Goal: Task Accomplishment & Management: Manage account settings

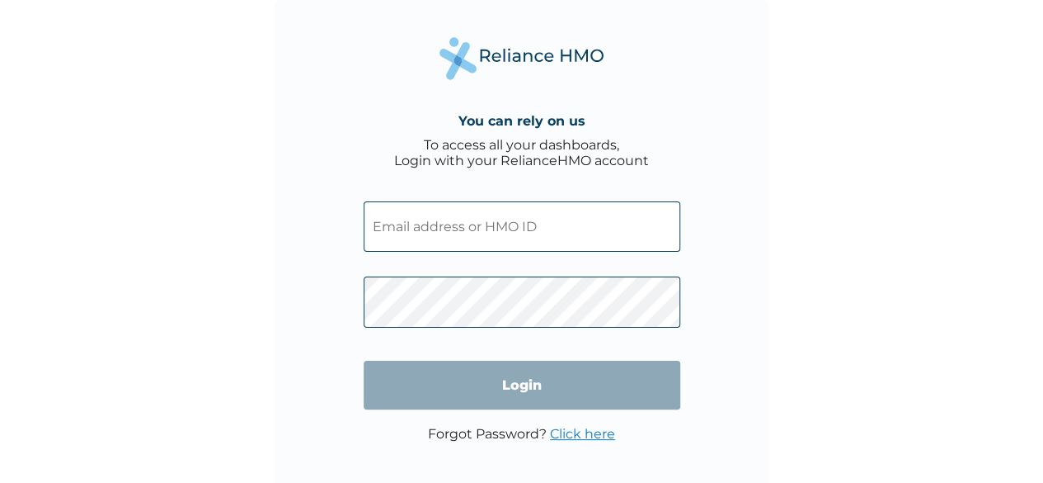
click at [403, 242] on input "text" at bounding box center [522, 226] width 317 height 50
click at [477, 229] on input "text" at bounding box center [522, 226] width 317 height 50
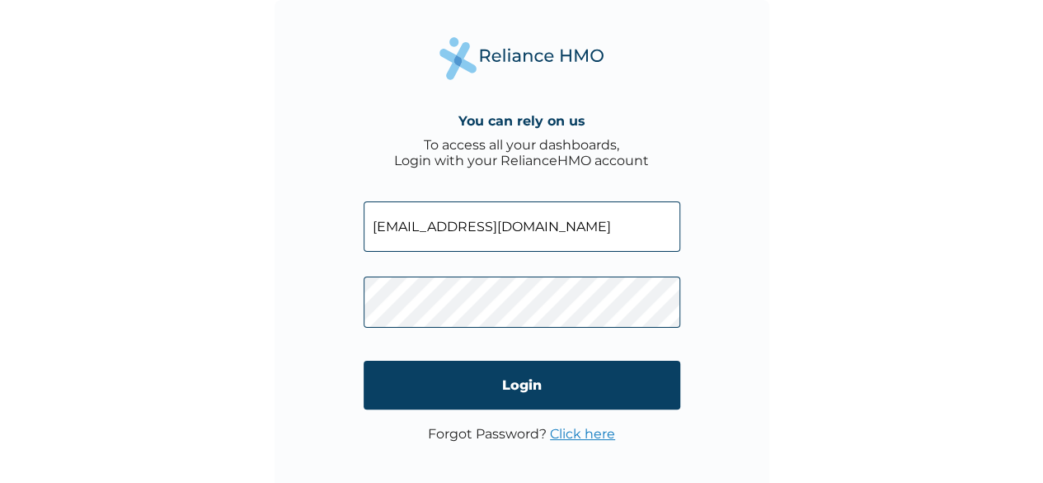
type input "hammedm1234@gmail.com"
click at [508, 387] on input "Login" at bounding box center [522, 384] width 317 height 49
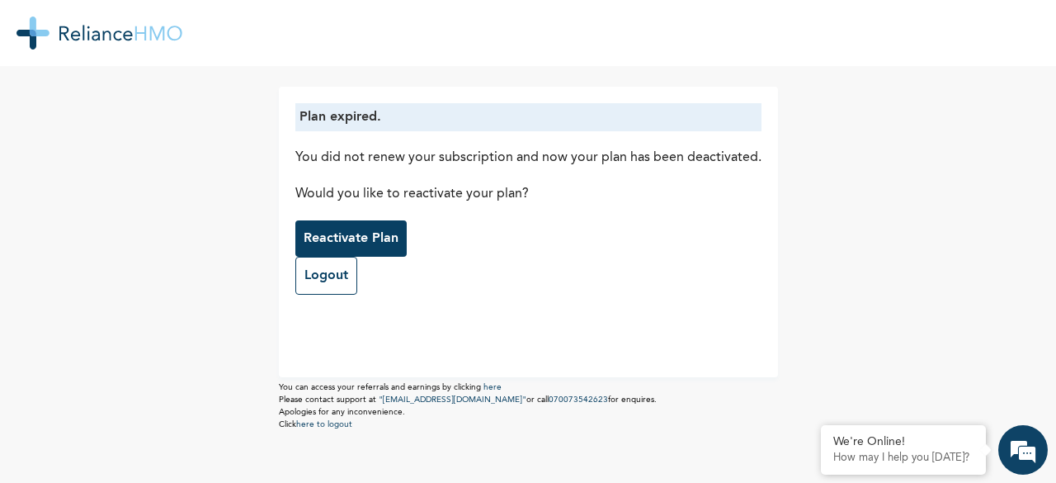
click at [364, 240] on p "Reactivate Plan" at bounding box center [351, 238] width 95 height 20
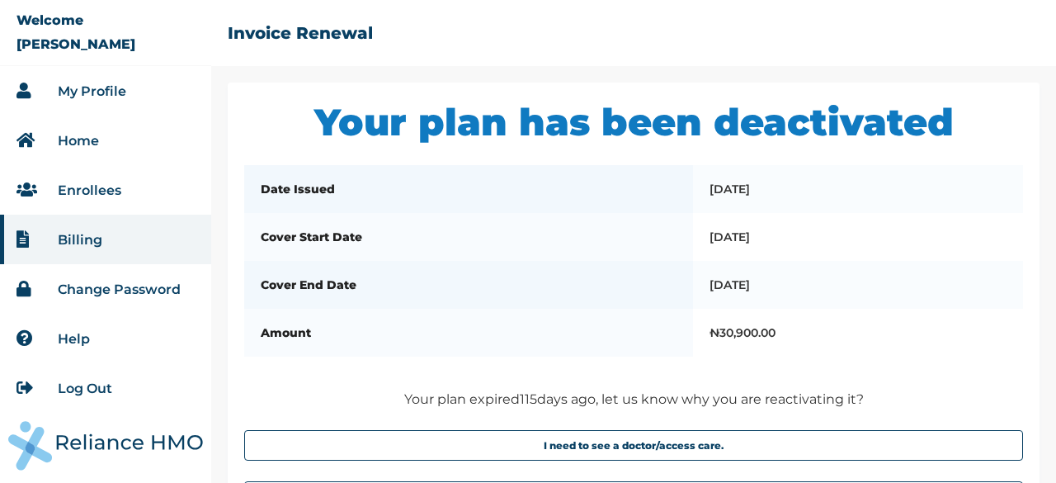
scroll to position [142, 0]
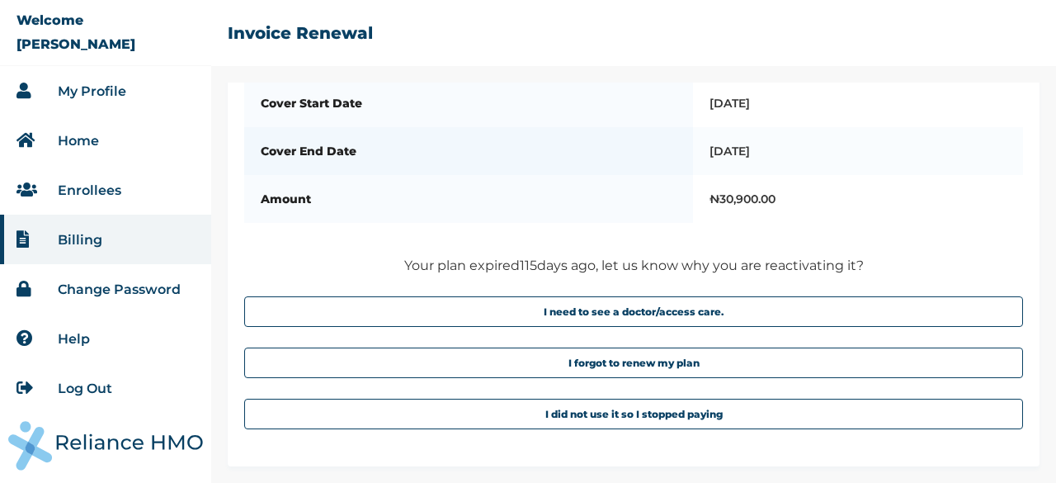
click at [637, 367] on button "I forgot to renew my plan" at bounding box center [633, 362] width 779 height 31
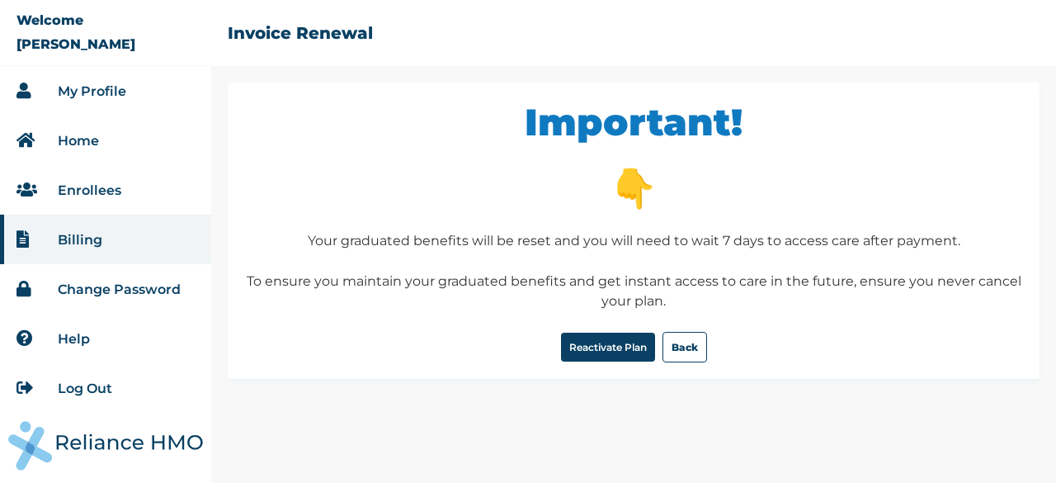
scroll to position [0, 0]
click at [586, 350] on button "Reactivate Plan" at bounding box center [608, 346] width 94 height 29
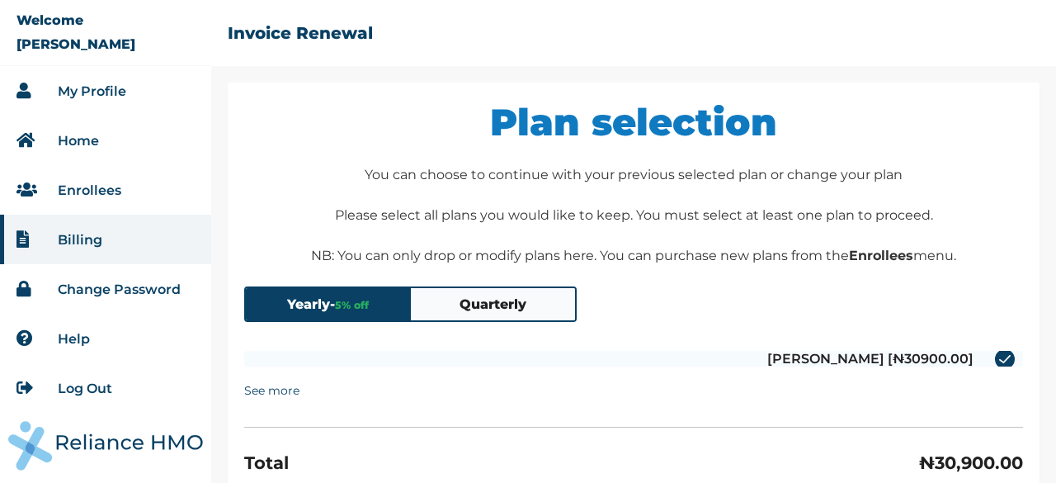
scroll to position [157, 0]
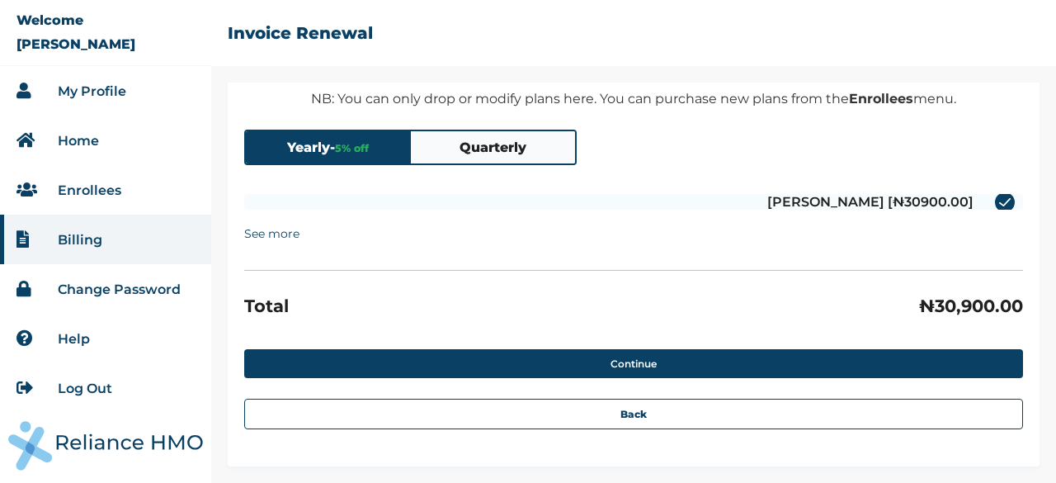
click at [499, 143] on button "Quarterly" at bounding box center [493, 147] width 165 height 32
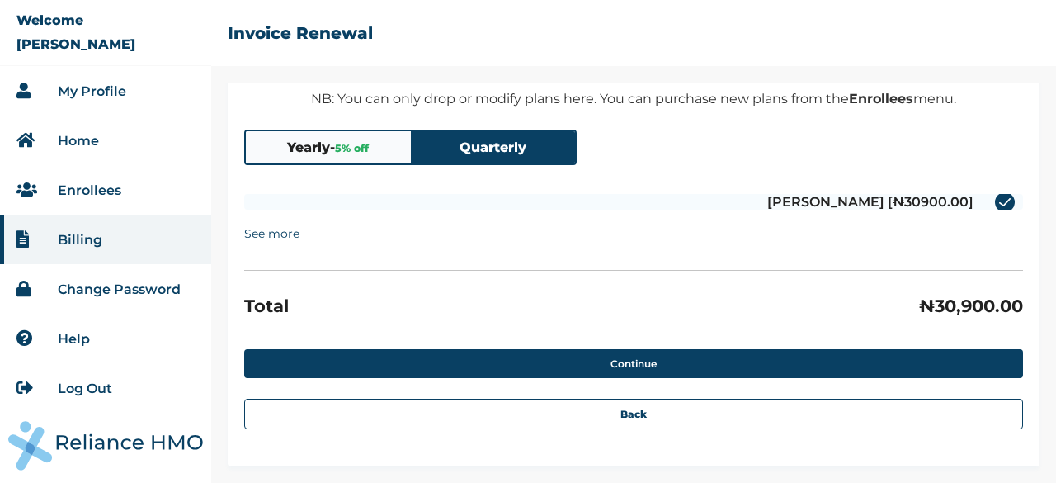
click at [499, 143] on button "Quarterly" at bounding box center [493, 147] width 165 height 32
click at [330, 155] on button "Yearly - 5 % off" at bounding box center [328, 147] width 165 height 32
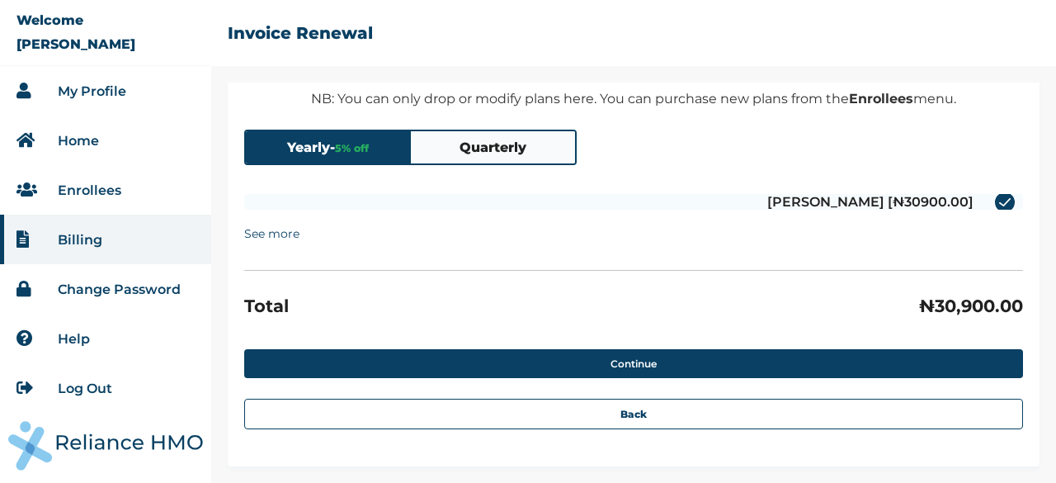
click at [554, 362] on button "Continue" at bounding box center [633, 363] width 779 height 29
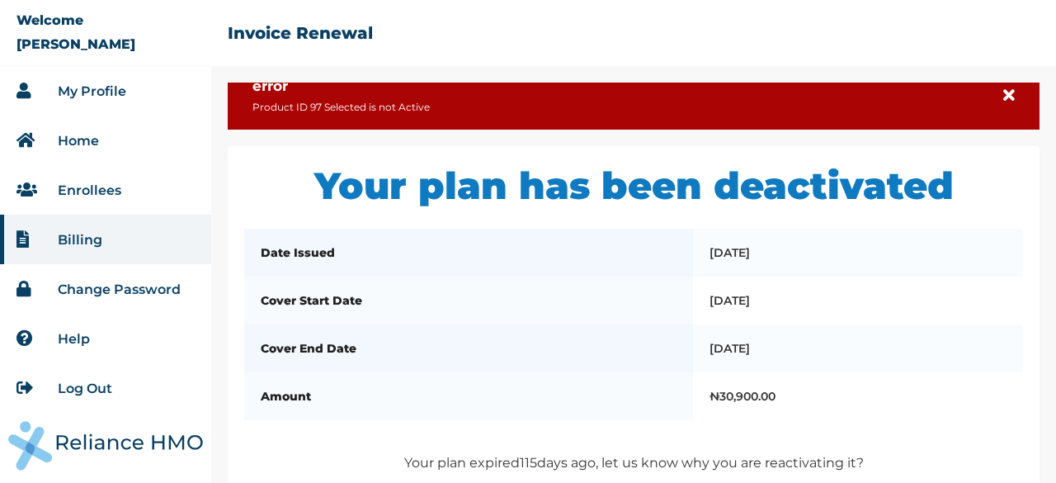
scroll to position [0, 0]
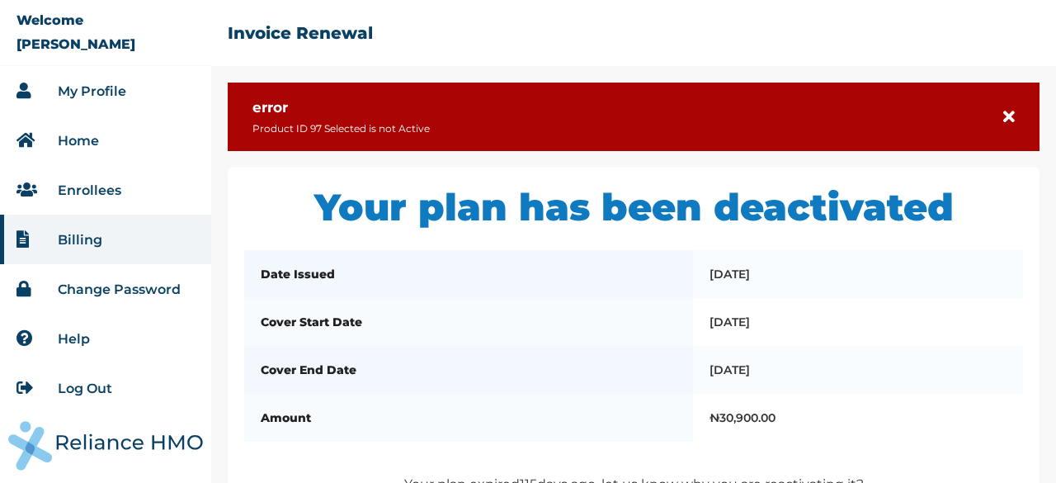
click at [85, 86] on link "My Profile" at bounding box center [92, 91] width 68 height 16
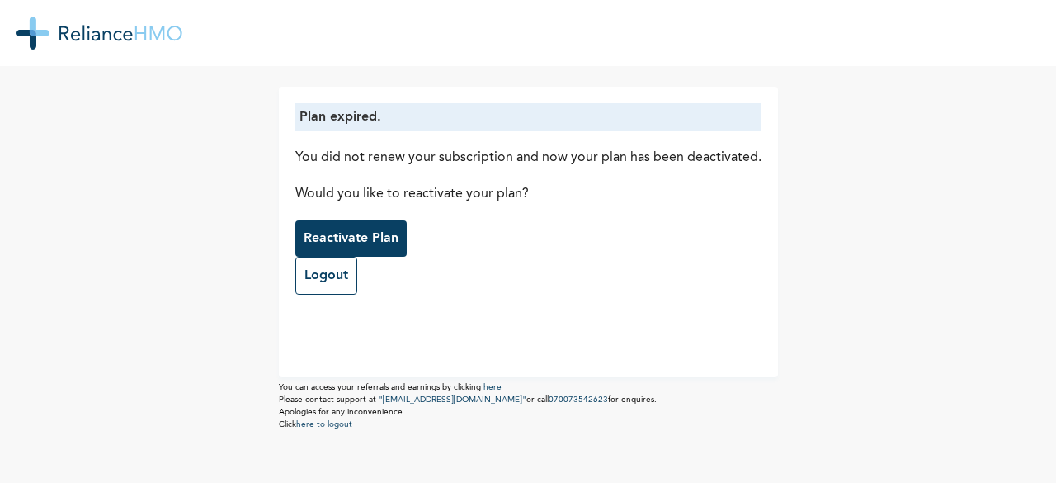
click at [353, 237] on p "Reactivate Plan" at bounding box center [351, 238] width 95 height 20
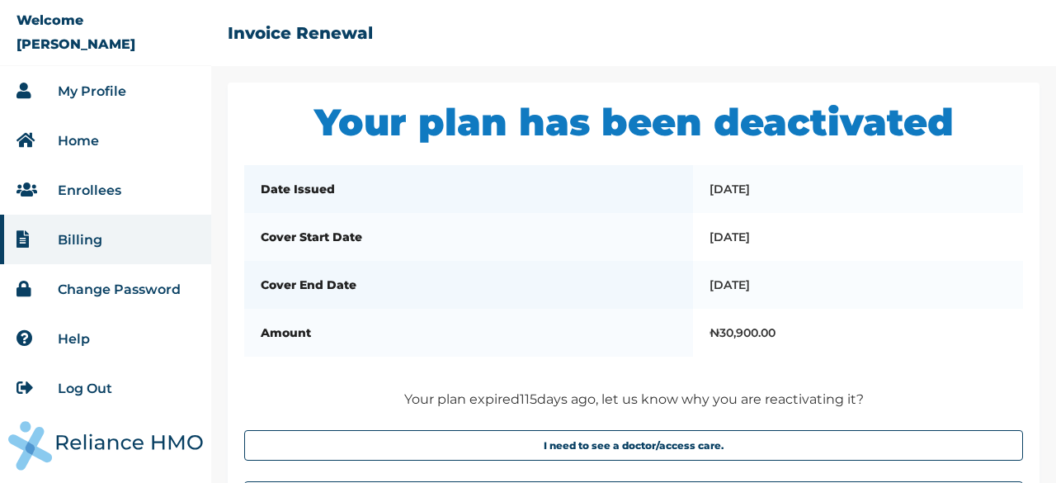
click at [91, 188] on link "Enrollees" at bounding box center [90, 190] width 64 height 16
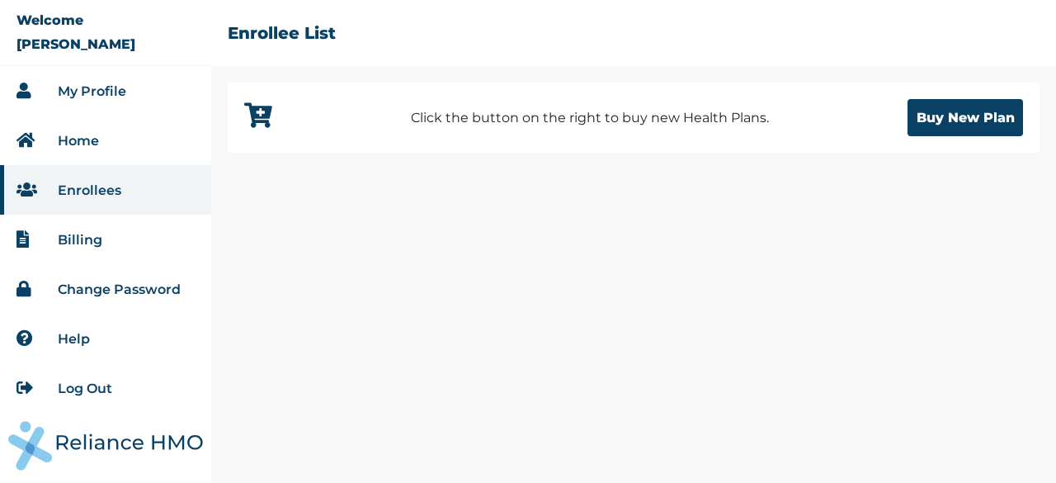
click at [98, 139] on link "Home" at bounding box center [78, 141] width 41 height 16
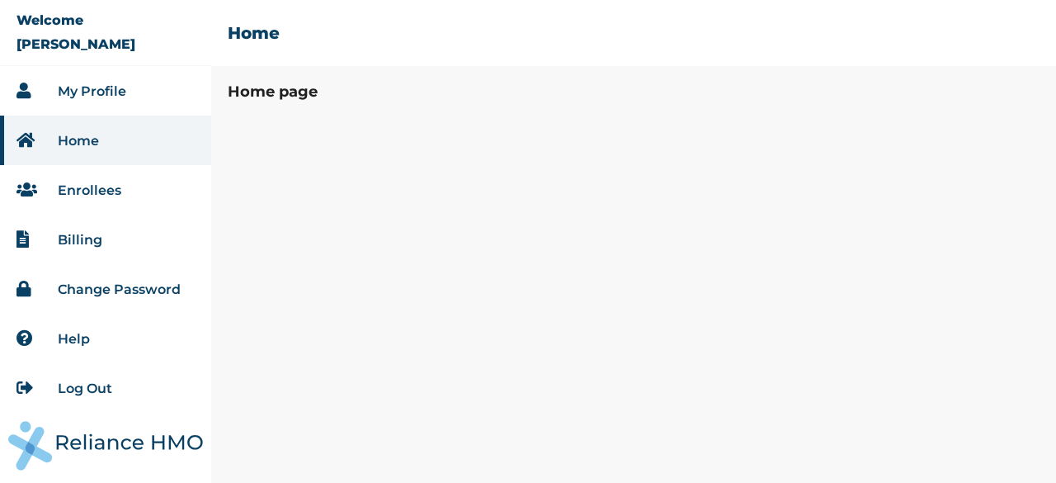
click at [104, 97] on link "My Profile" at bounding box center [92, 91] width 68 height 16
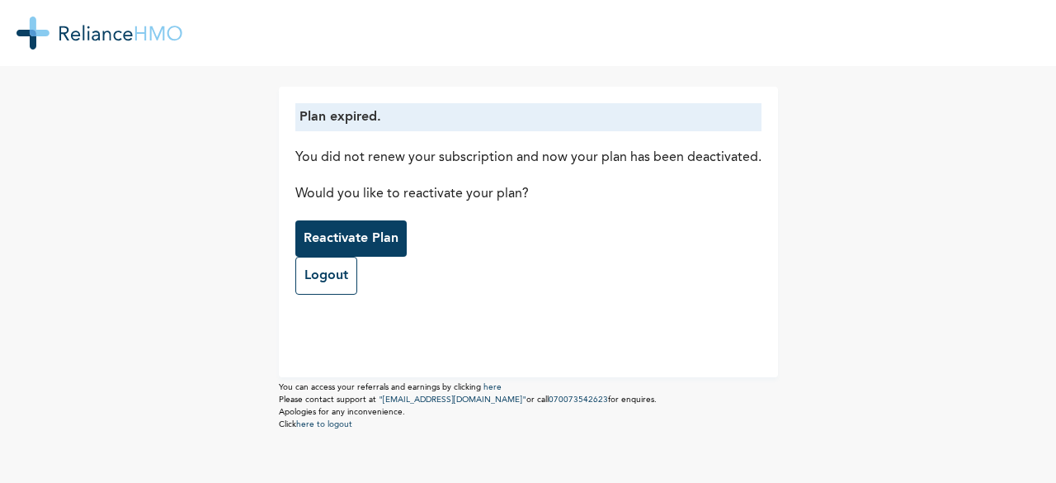
click at [370, 241] on p "Reactivate Plan" at bounding box center [351, 238] width 95 height 20
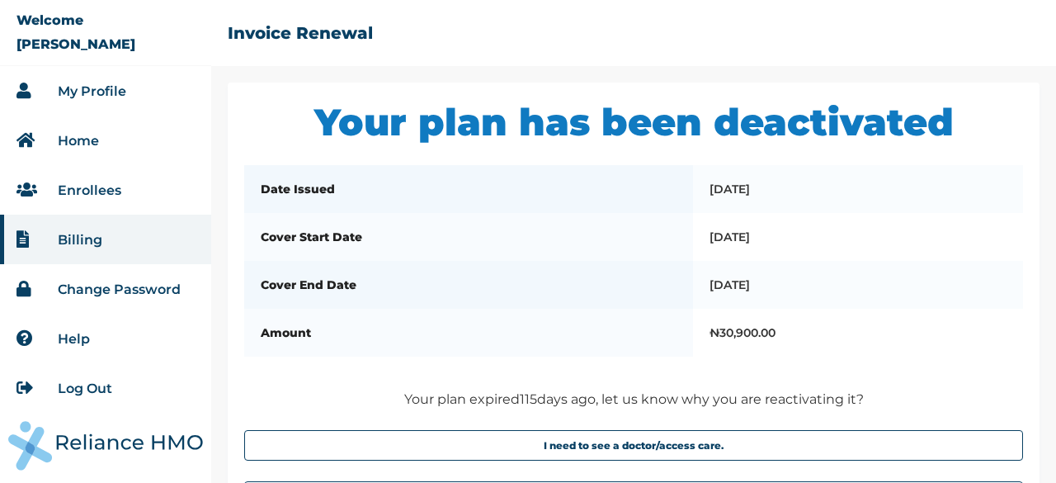
click at [99, 92] on link "My Profile" at bounding box center [92, 91] width 68 height 16
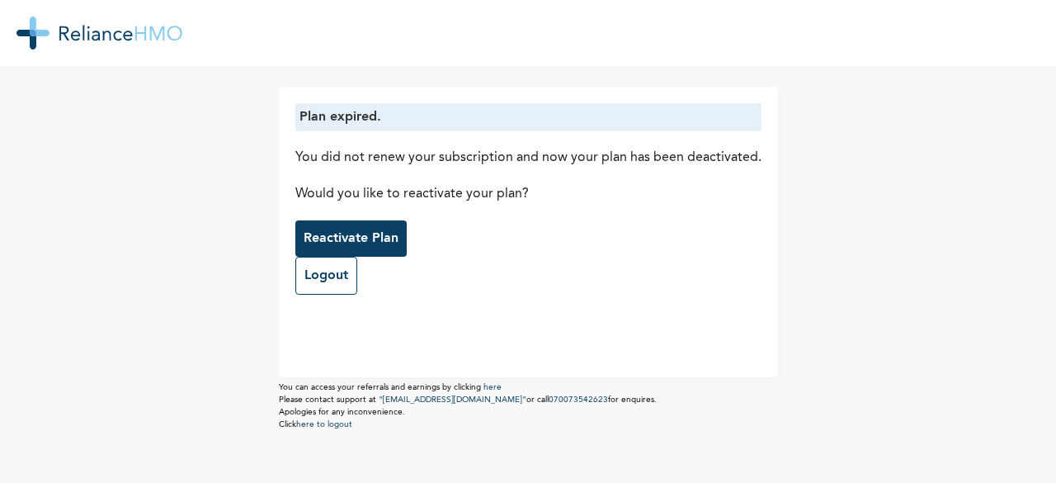
click at [333, 236] on p "Reactivate Plan" at bounding box center [351, 238] width 95 height 20
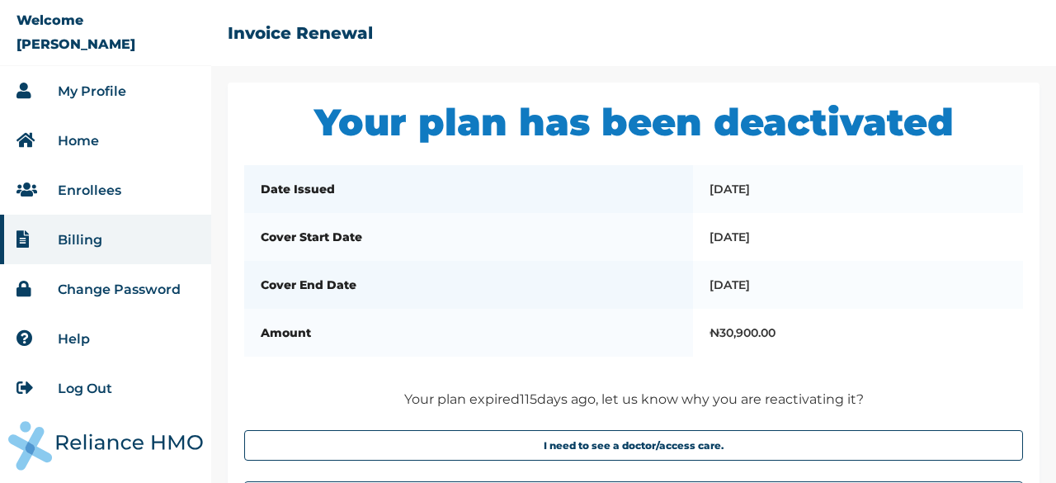
click at [104, 191] on link "Enrollees" at bounding box center [90, 190] width 64 height 16
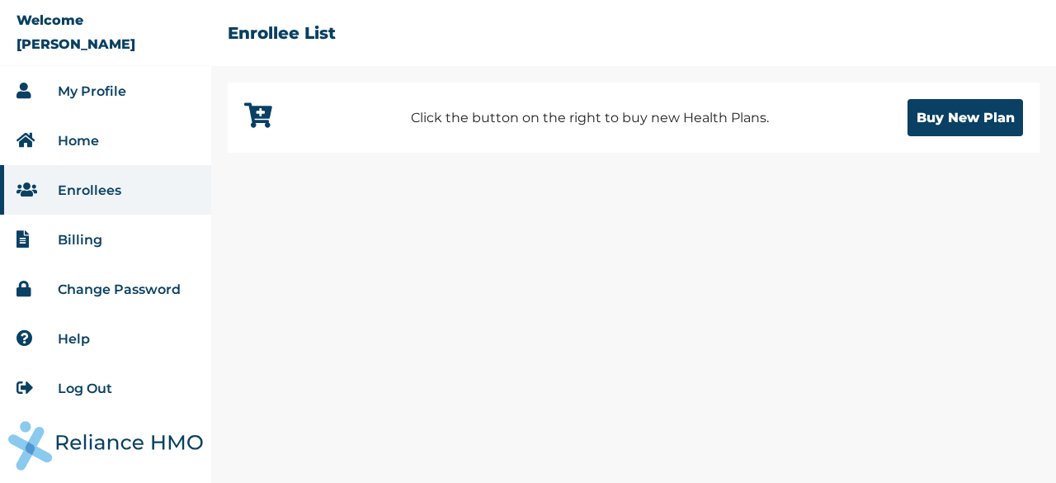
click at [938, 113] on button "Buy New Plan" at bounding box center [964, 117] width 115 height 37
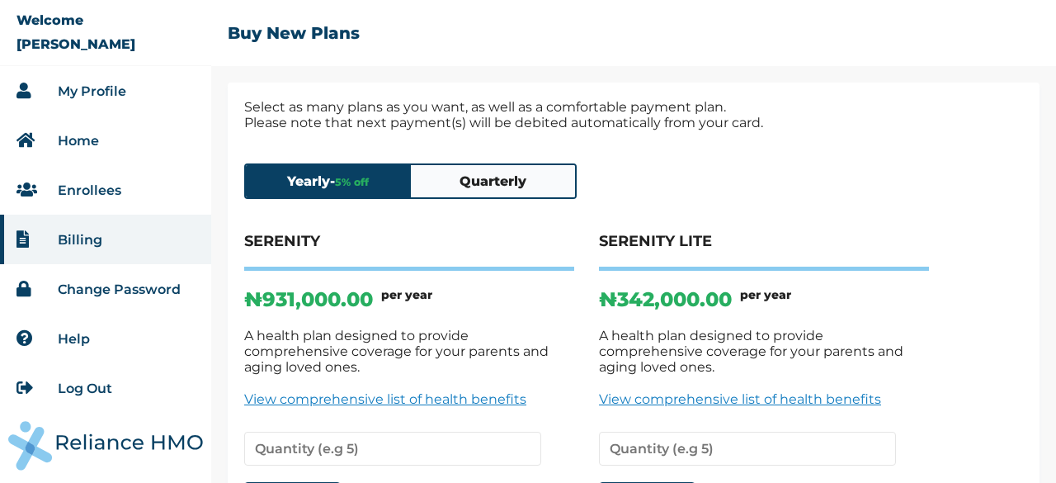
click at [495, 177] on button "Quarterly" at bounding box center [493, 181] width 165 height 32
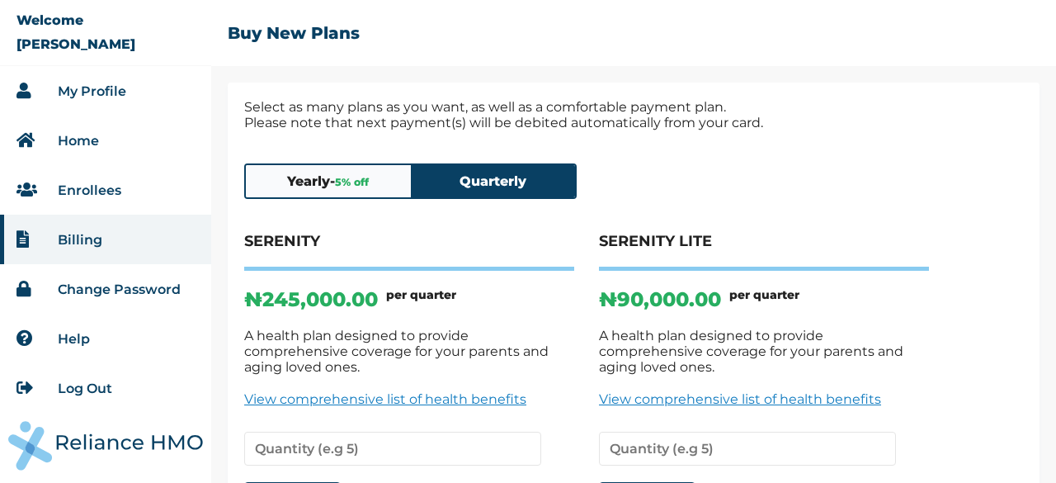
click at [333, 169] on button "Yearly - 5 % off" at bounding box center [328, 181] width 165 height 32
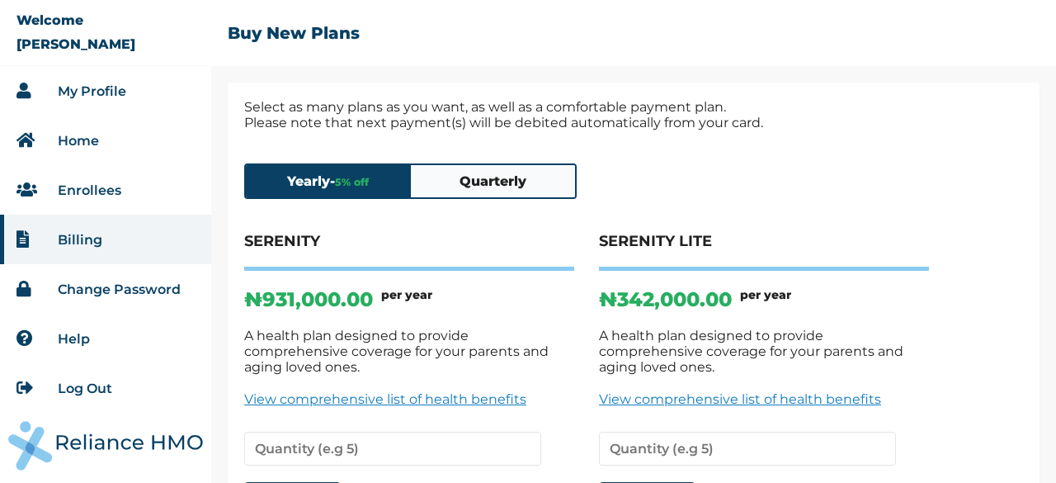
click at [1013, 37] on div "☰ Buy New Plans" at bounding box center [633, 41] width 845 height 82
click at [82, 189] on link "Enrollees" at bounding box center [90, 190] width 64 height 16
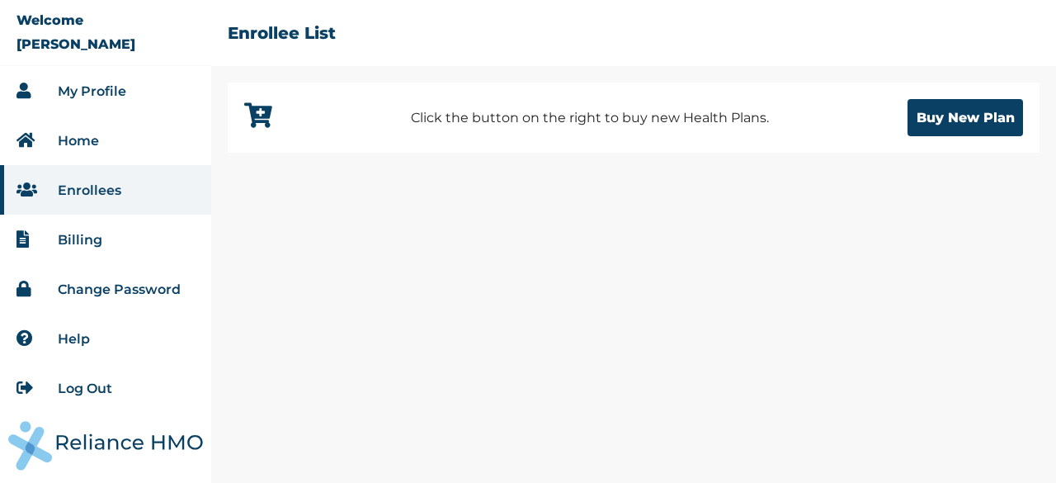
click at [975, 110] on button "Buy New Plan" at bounding box center [964, 117] width 115 height 37
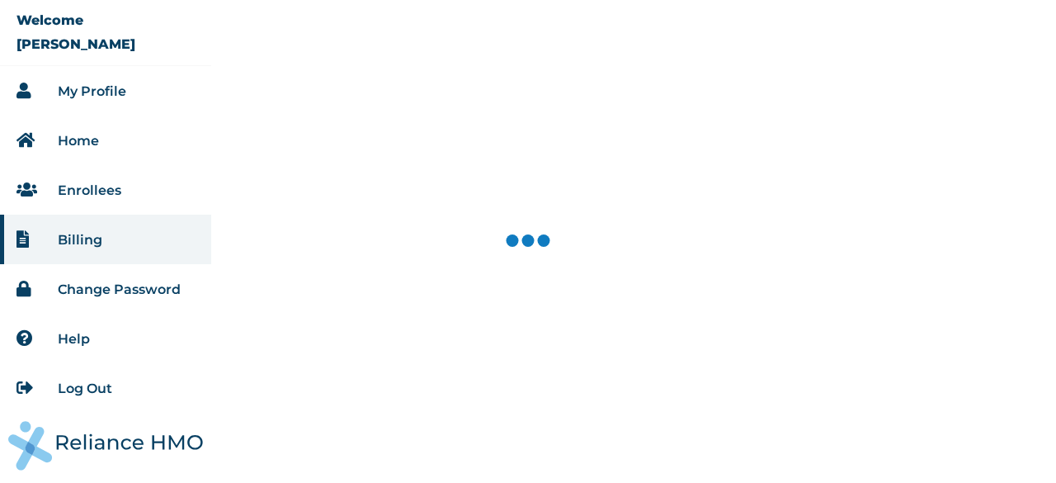
click at [74, 338] on link "Help" at bounding box center [74, 339] width 32 height 16
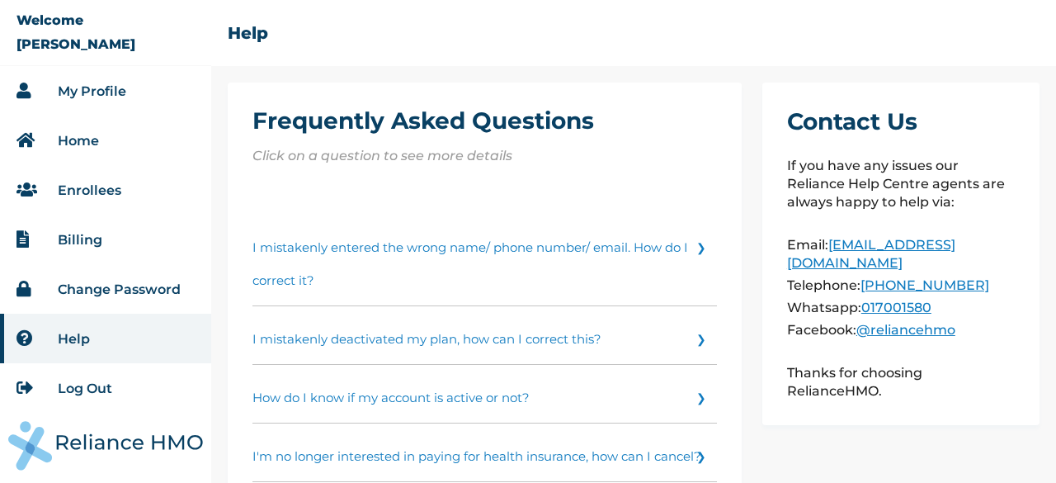
click at [469, 337] on link "I mistakenly deactivated my plan, how can I correct this?" at bounding box center [484, 335] width 464 height 59
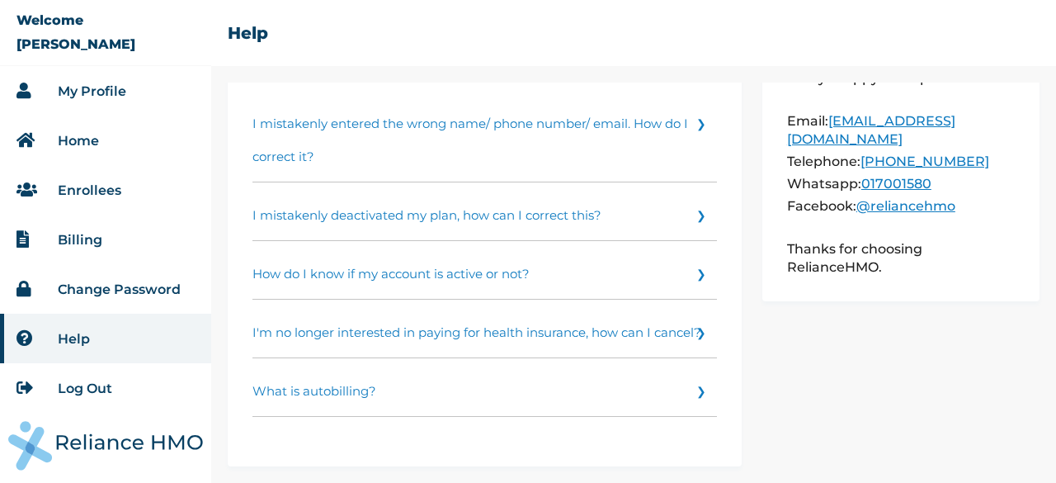
scroll to position [293, 0]
click at [96, 191] on link "Enrollees" at bounding box center [90, 190] width 64 height 16
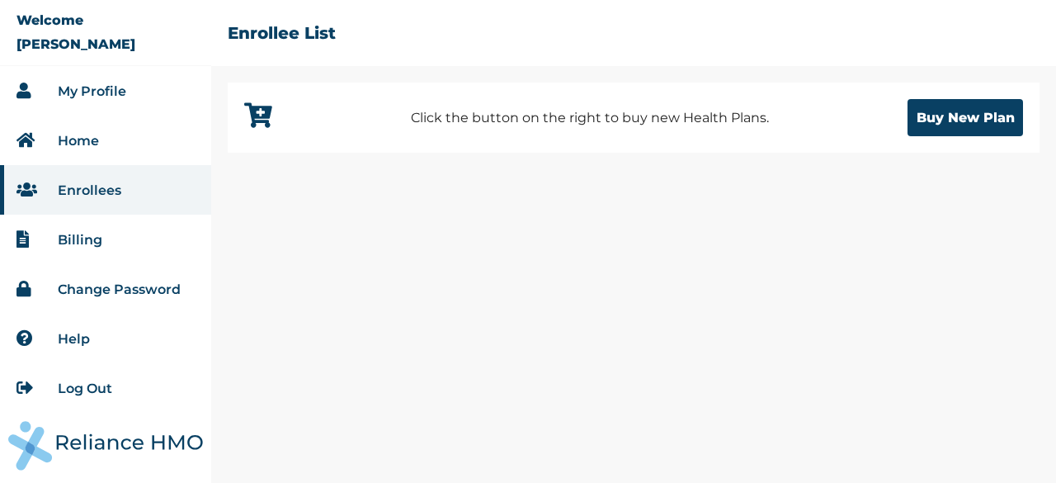
click at [972, 127] on button "Buy New Plan" at bounding box center [964, 117] width 115 height 37
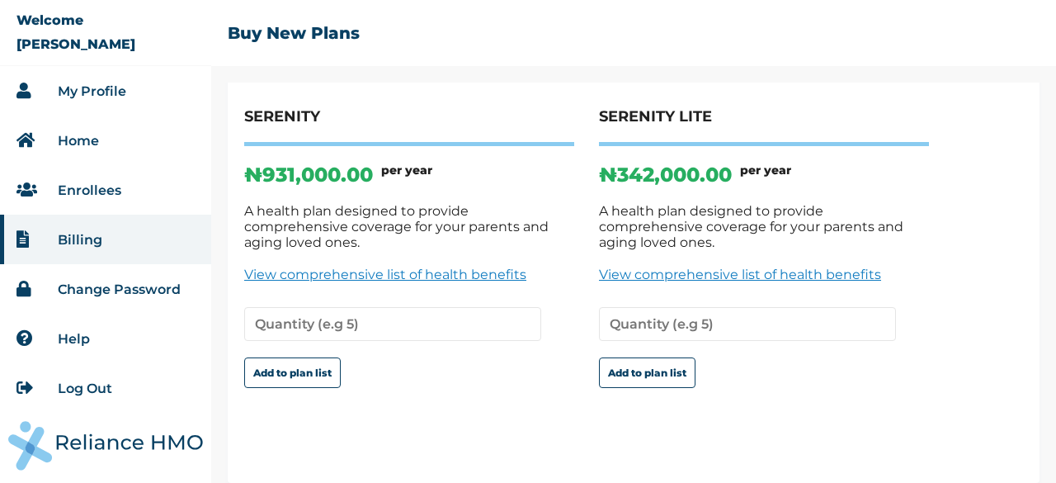
scroll to position [127, 0]
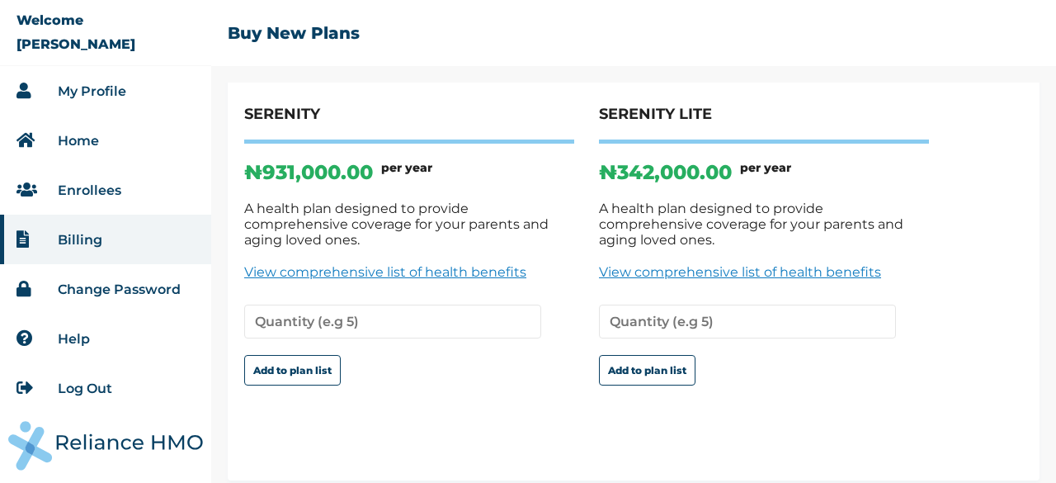
click at [89, 445] on img at bounding box center [105, 445] width 195 height 49
click at [88, 92] on link "My Profile" at bounding box center [92, 91] width 68 height 16
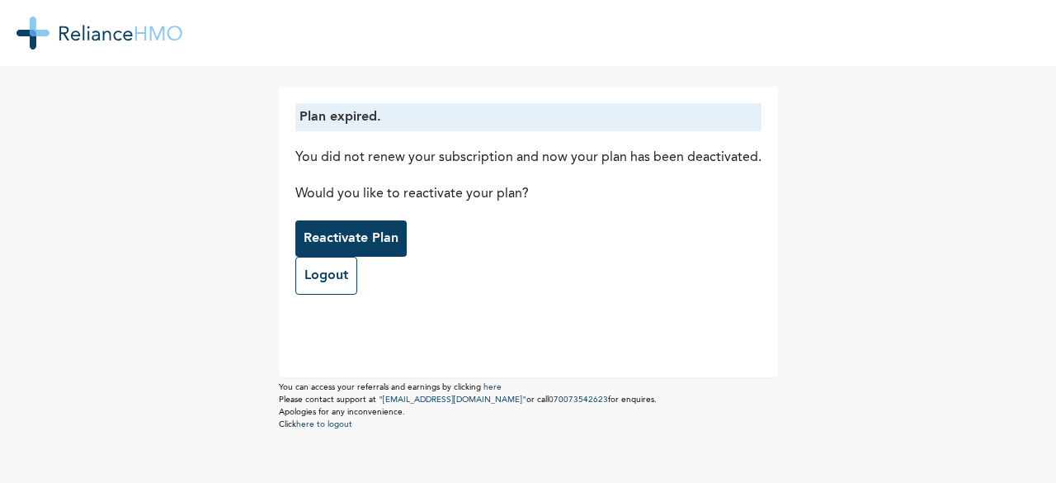
click at [364, 243] on p "Reactivate Plan" at bounding box center [351, 238] width 95 height 20
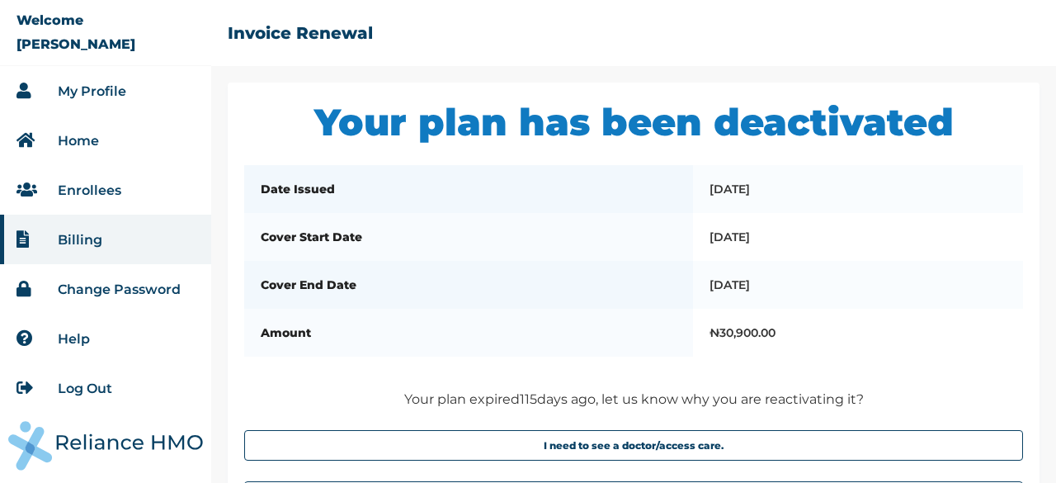
click at [83, 139] on link "Home" at bounding box center [78, 141] width 41 height 16
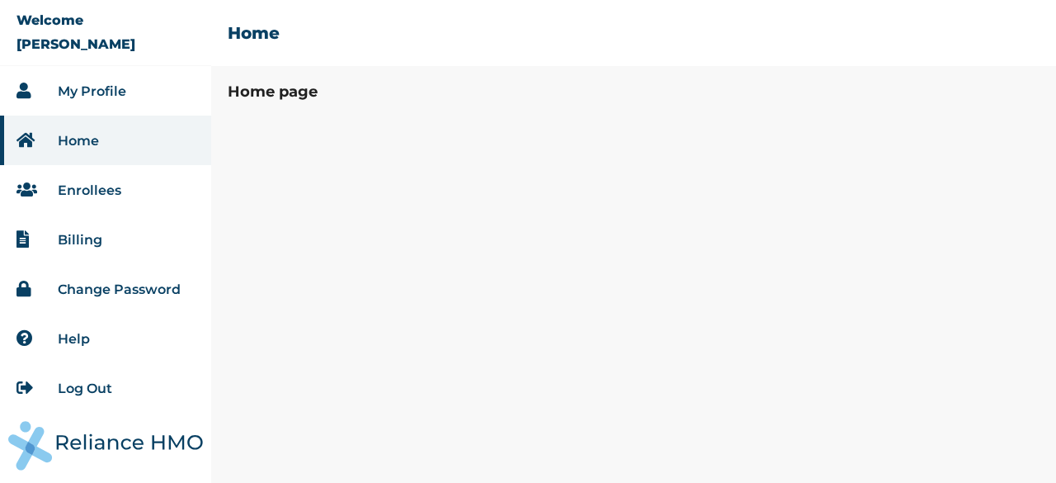
click at [88, 243] on link "Billing" at bounding box center [80, 240] width 45 height 16
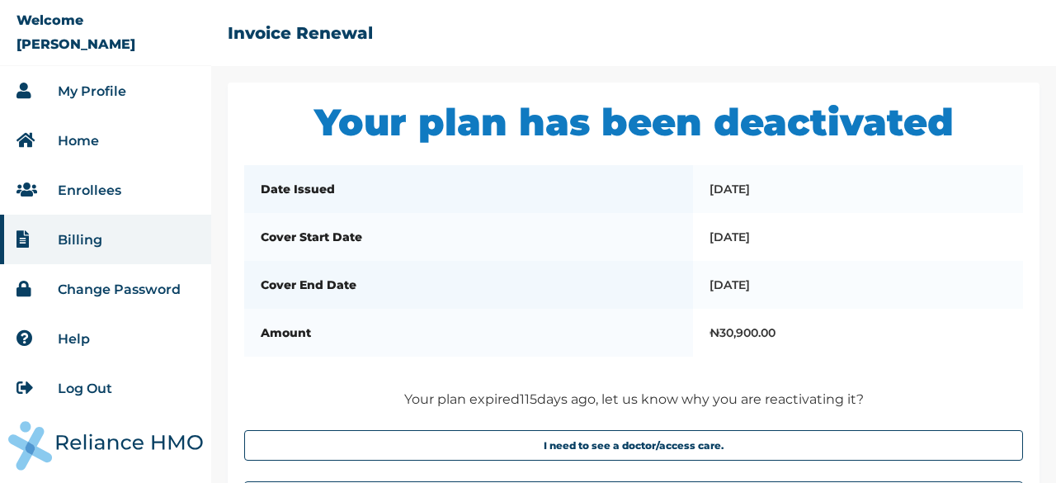
click at [82, 385] on link "Log Out" at bounding box center [85, 388] width 54 height 16
